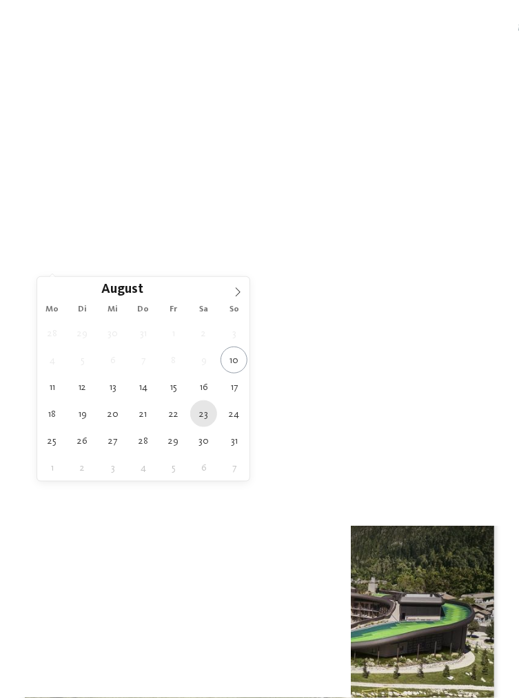
type div "[DATE]"
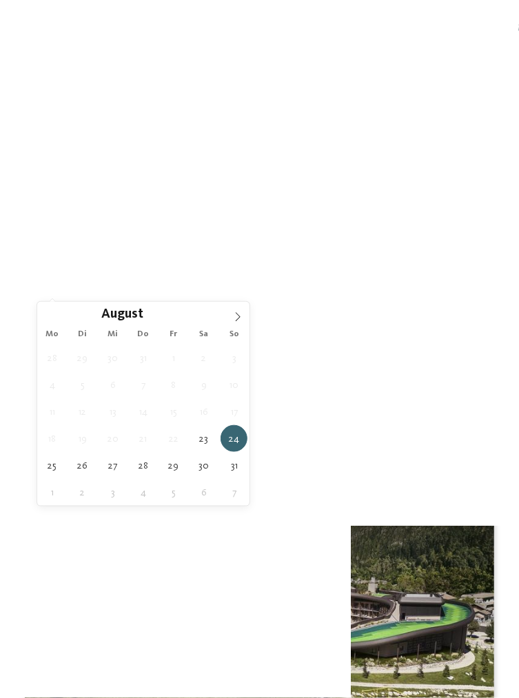
type div "[DATE]"
click at [475, 323] on div at bounding box center [469, 327] width 12 height 8
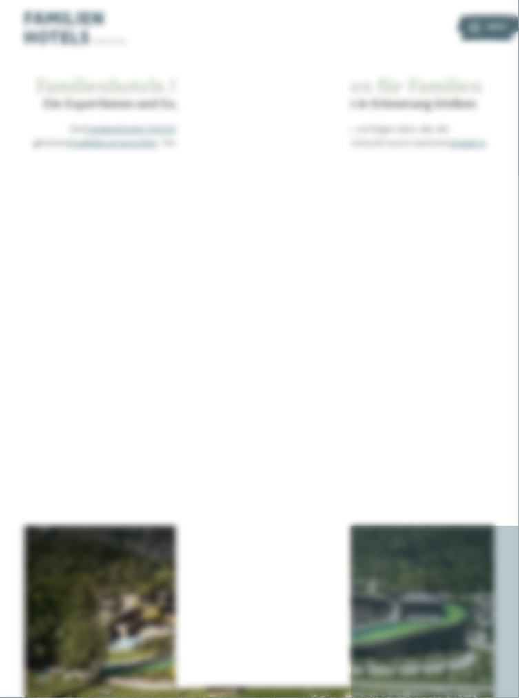
click at [362, 238] on icon at bounding box center [358, 236] width 27 height 22
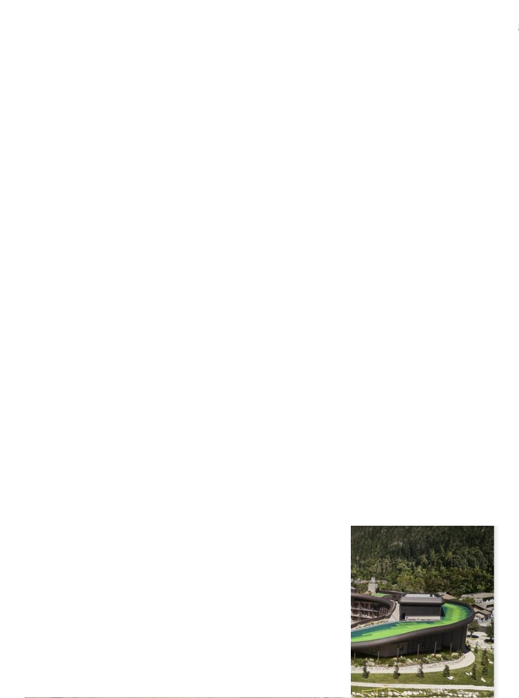
click at [473, 389] on div "Weitere Filter anzeigen" at bounding box center [259, 401] width 444 height 25
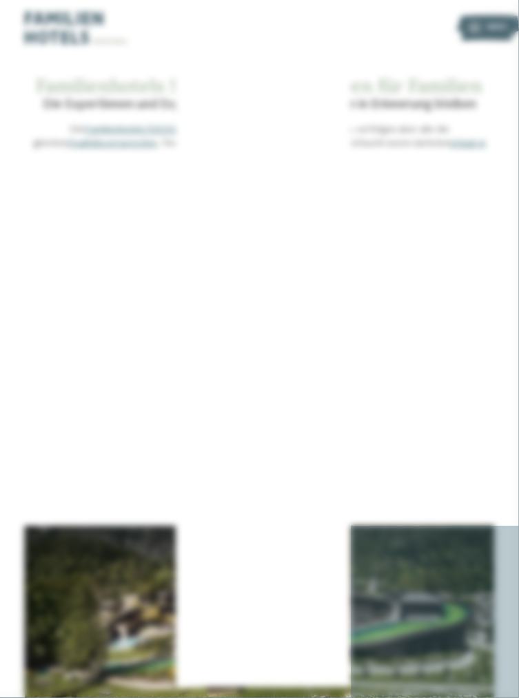
click at [435, 232] on div at bounding box center [433, 231] width 12 height 12
click at [435, 251] on div at bounding box center [433, 255] width 12 height 12
click at [434, 391] on div at bounding box center [433, 393] width 12 height 12
click at [435, 368] on div at bounding box center [433, 368] width 12 height 12
click at [437, 388] on div at bounding box center [433, 393] width 12 height 12
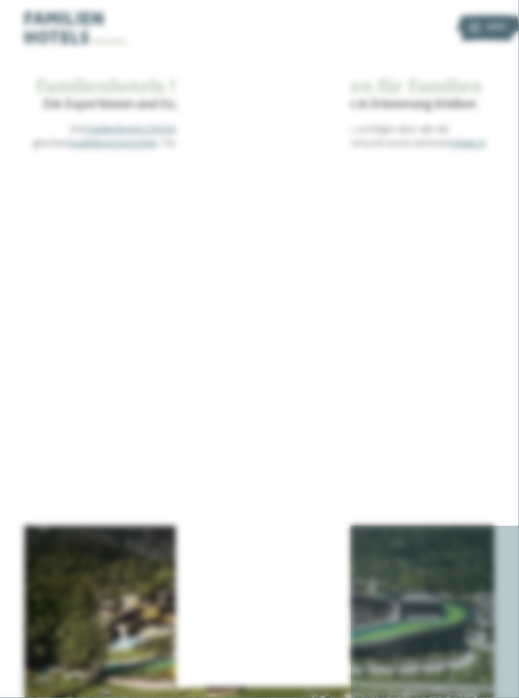
click at [437, 386] on div "Halbpension" at bounding box center [259, 393] width 360 height 25
click at [355, 478] on div "übernehmen" at bounding box center [259, 487] width 360 height 25
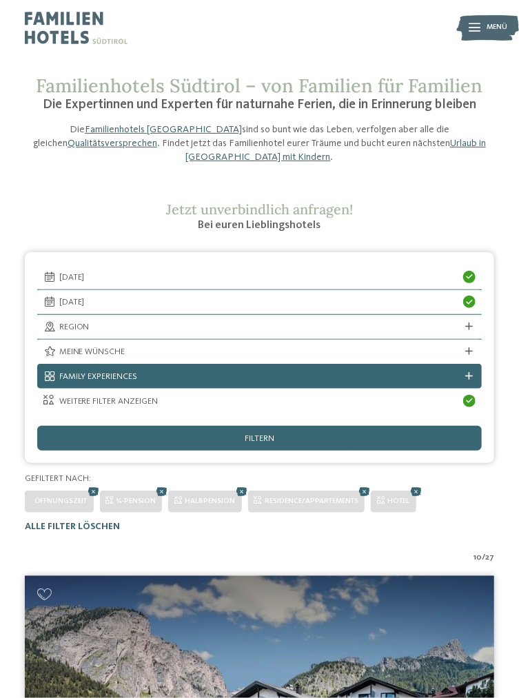
click at [472, 364] on div "Family Experiences" at bounding box center [259, 376] width 444 height 25
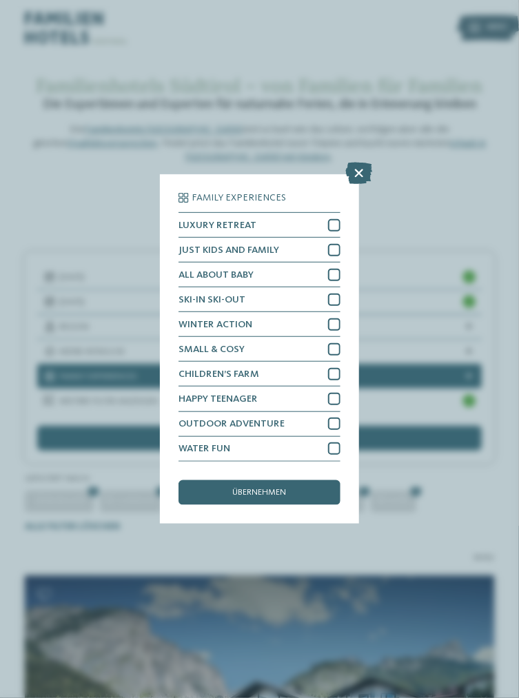
click at [452, 462] on div "Family Experiences LUXURY RETREAT JUST KIDS AND FAMILY" at bounding box center [259, 349] width 519 height 698
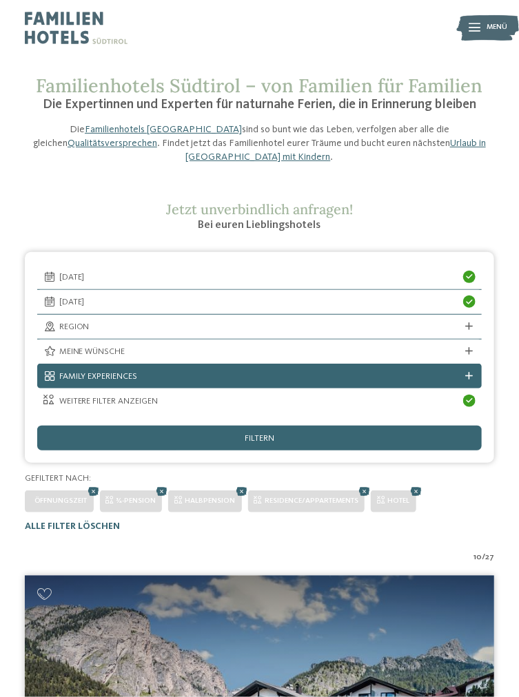
click at [287, 426] on div "filtern" at bounding box center [259, 438] width 444 height 25
